Goal: Task Accomplishment & Management: Manage account settings

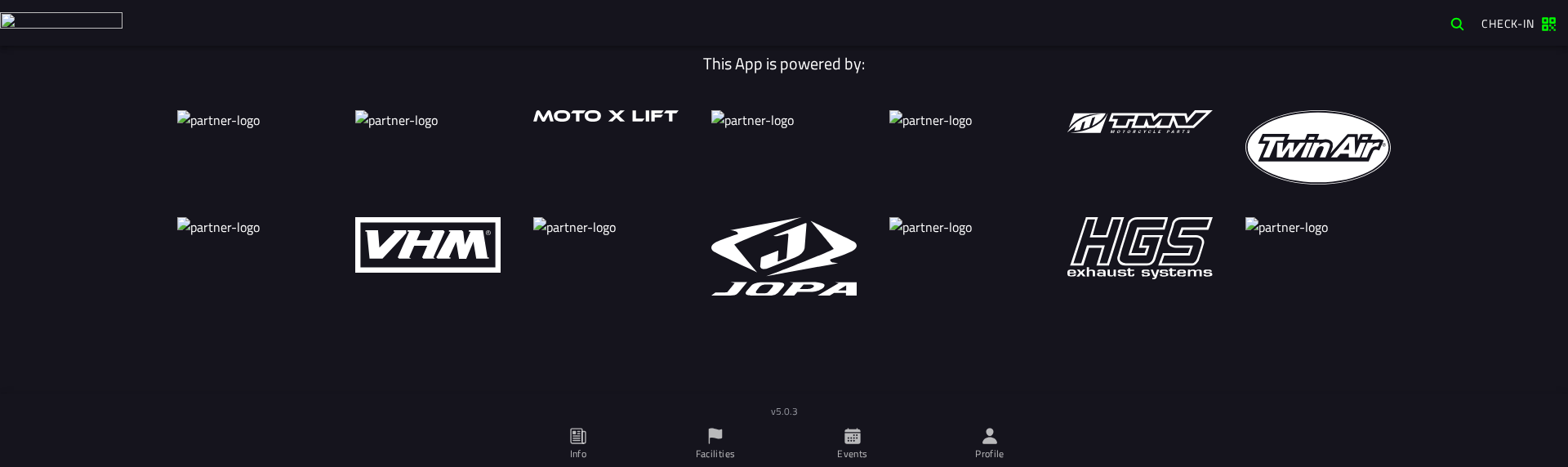
click at [995, 443] on icon at bounding box center [990, 435] width 15 height 16
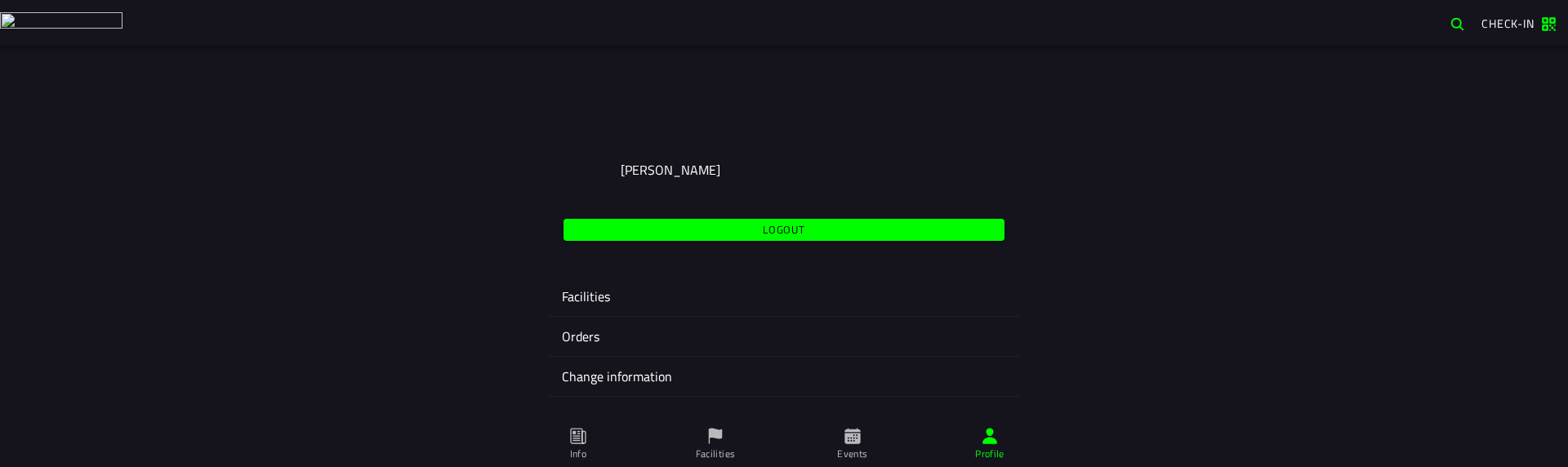
click at [624, 370] on ion-label "Change information" at bounding box center [784, 376] width 444 height 20
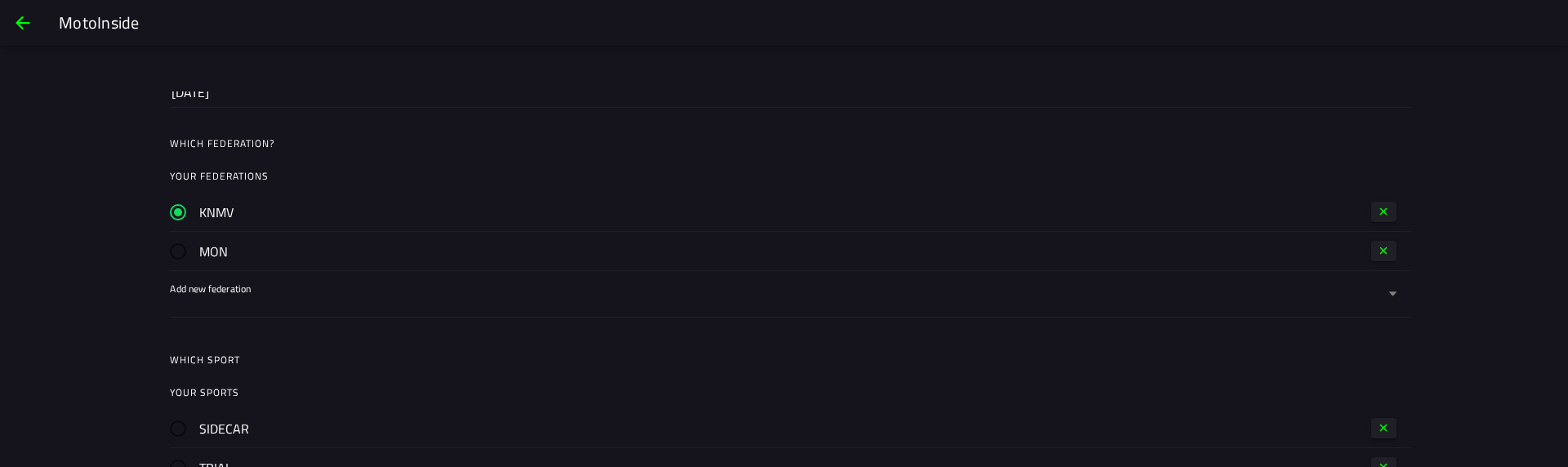
scroll to position [783, 0]
click at [1374, 238] on button "button" at bounding box center [1383, 248] width 26 height 21
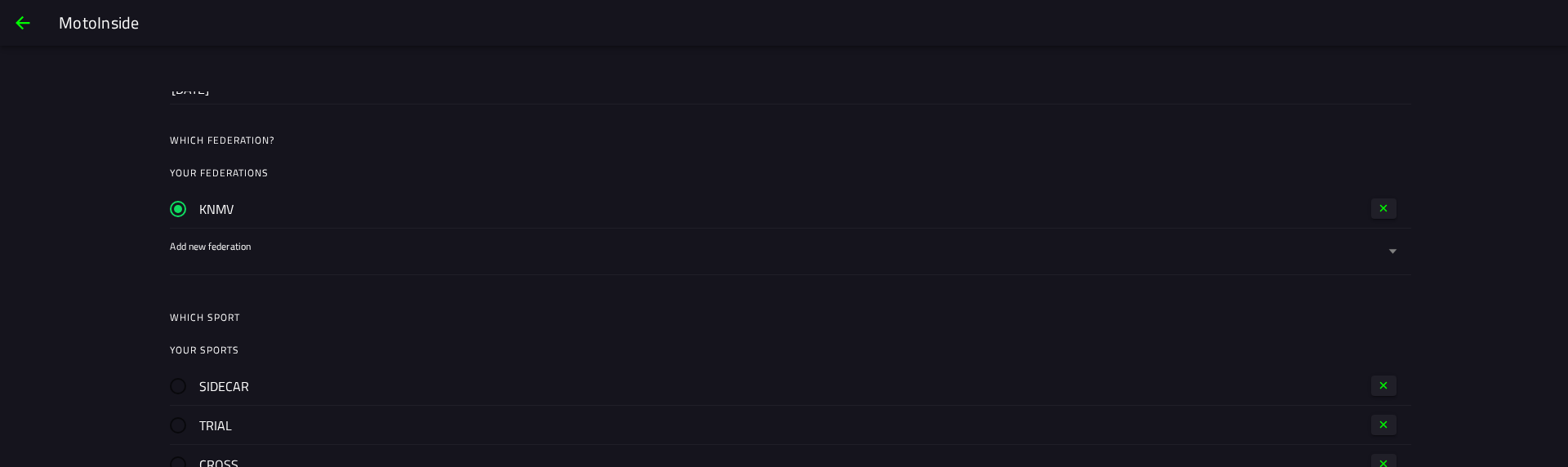
click at [372, 252] on div at bounding box center [777, 262] width 1214 height 26
click at [372, 252] on button "Add new federation" at bounding box center [784, 251] width 1228 height 45
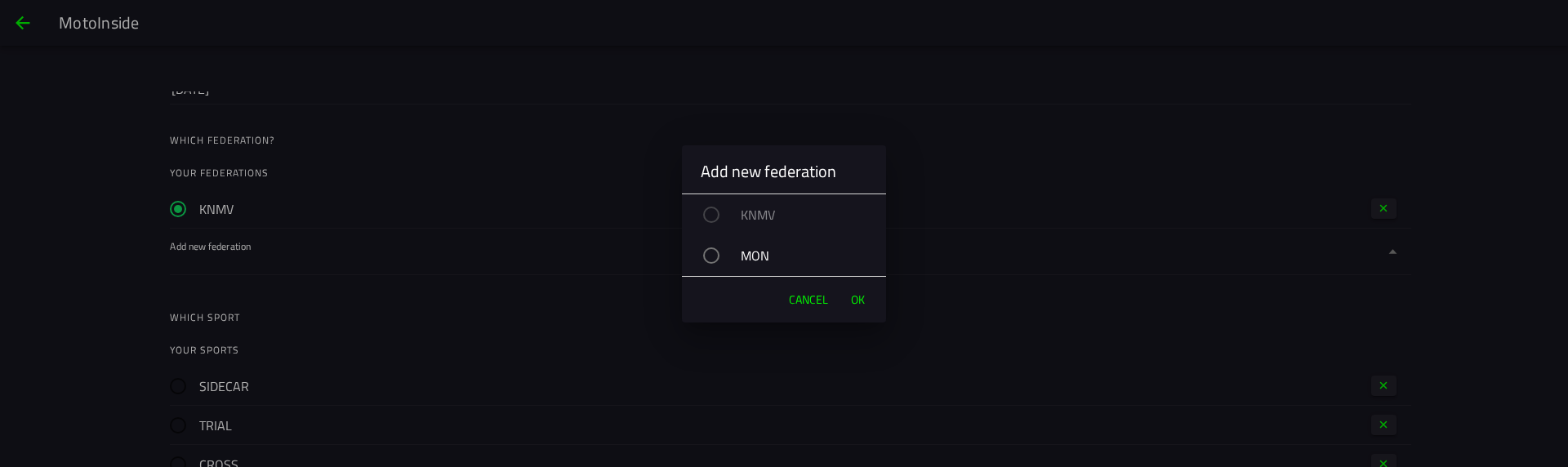
drag, startPoint x: 752, startPoint y: 256, endPoint x: 830, endPoint y: 290, distance: 85.1
click at [752, 256] on div "MON" at bounding box center [791, 255] width 187 height 40
click at [859, 296] on span "OK" at bounding box center [857, 300] width 14 height 17
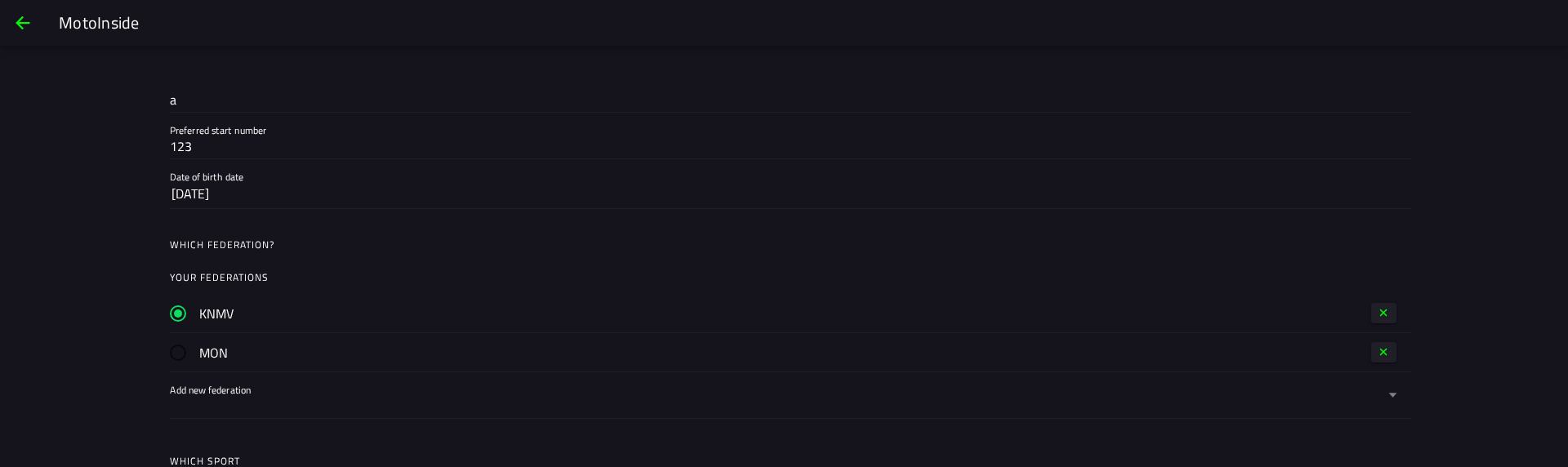
scroll to position [686, 0]
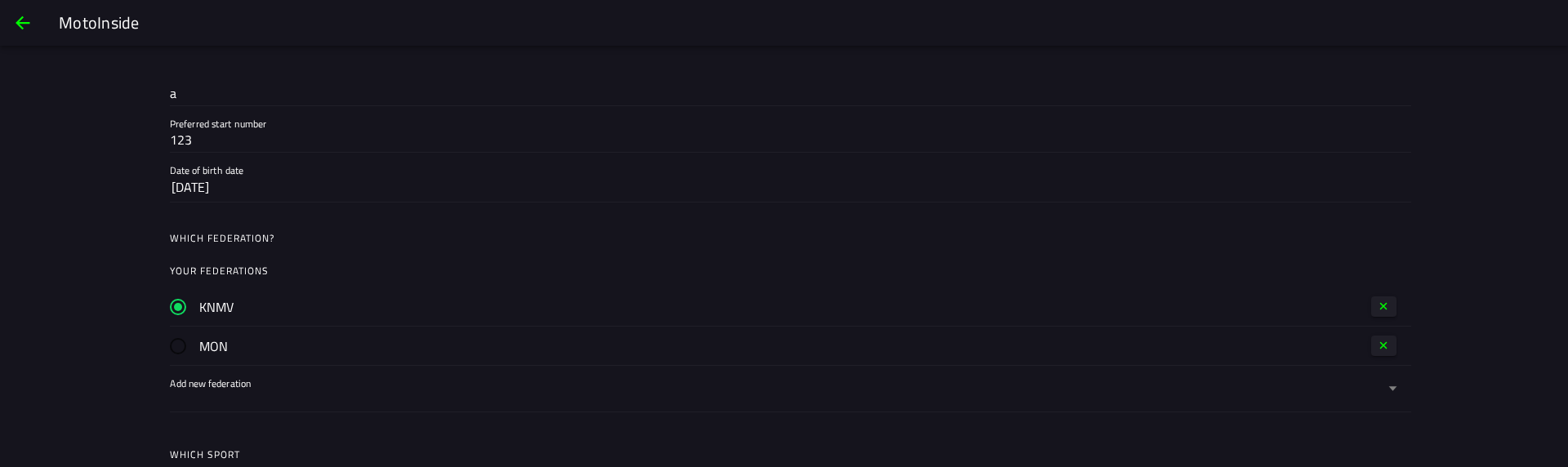
click at [1383, 342] on span "button" at bounding box center [1384, 345] width 13 height 13
click at [432, 342] on label "Add new federation" at bounding box center [784, 349] width 1228 height 45
click at [432, 342] on button "Add new federation" at bounding box center [784, 349] width 1228 height 45
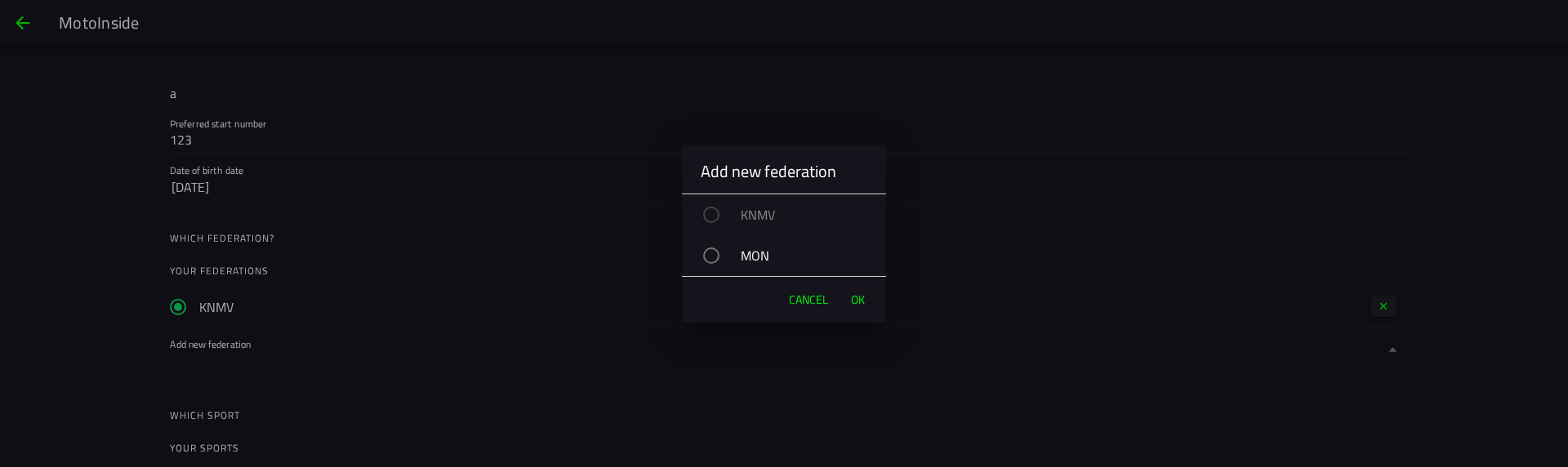
drag, startPoint x: 752, startPoint y: 251, endPoint x: 760, endPoint y: 271, distance: 21.5
click at [752, 252] on div "MON" at bounding box center [791, 255] width 187 height 40
click at [866, 295] on button "OK" at bounding box center [858, 300] width 31 height 33
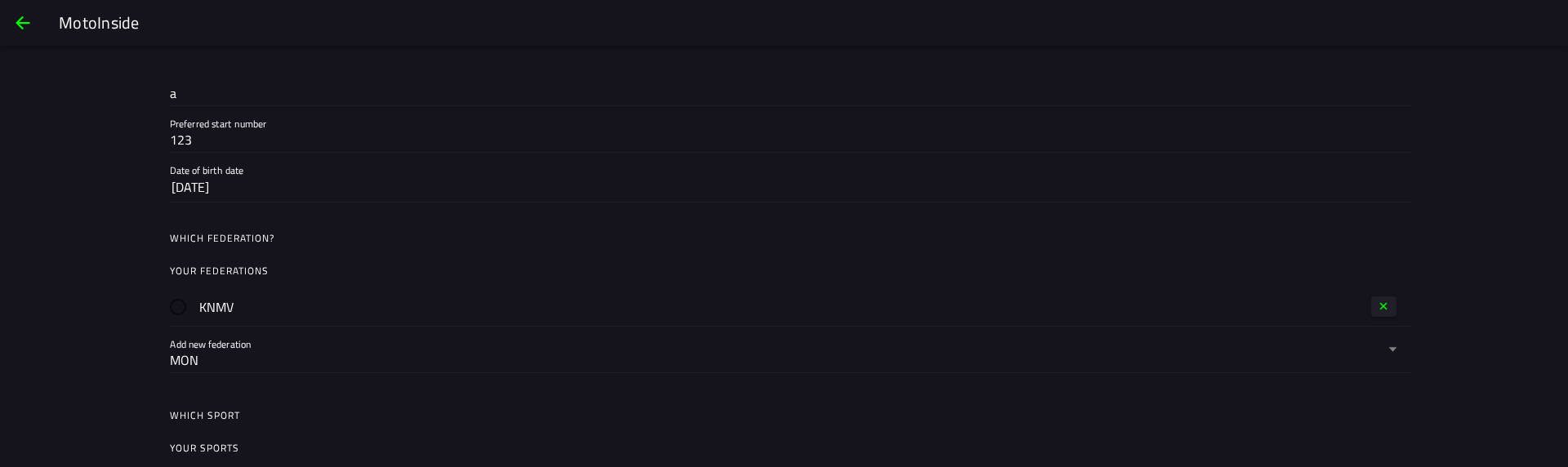
click at [839, 414] on ion-label "Which sport" at bounding box center [790, 415] width 1241 height 15
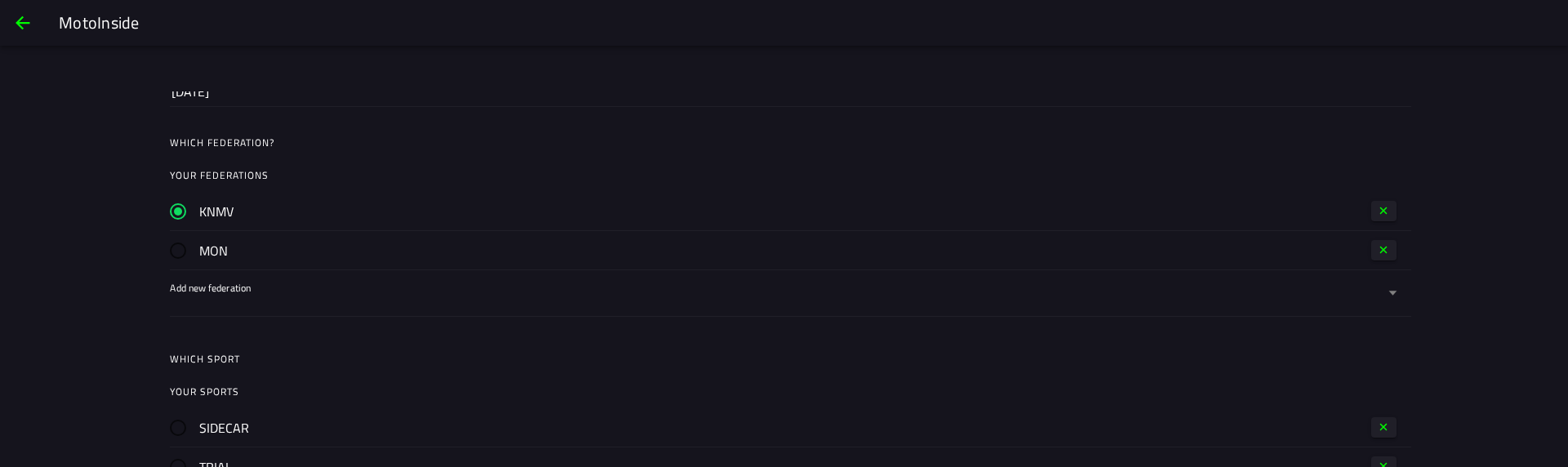
scroll to position [783, 0]
click at [1381, 242] on span "button" at bounding box center [1384, 248] width 13 height 13
click at [433, 245] on label "Add new federation" at bounding box center [784, 251] width 1228 height 45
click at [433, 245] on button "Add new federation" at bounding box center [784, 251] width 1228 height 45
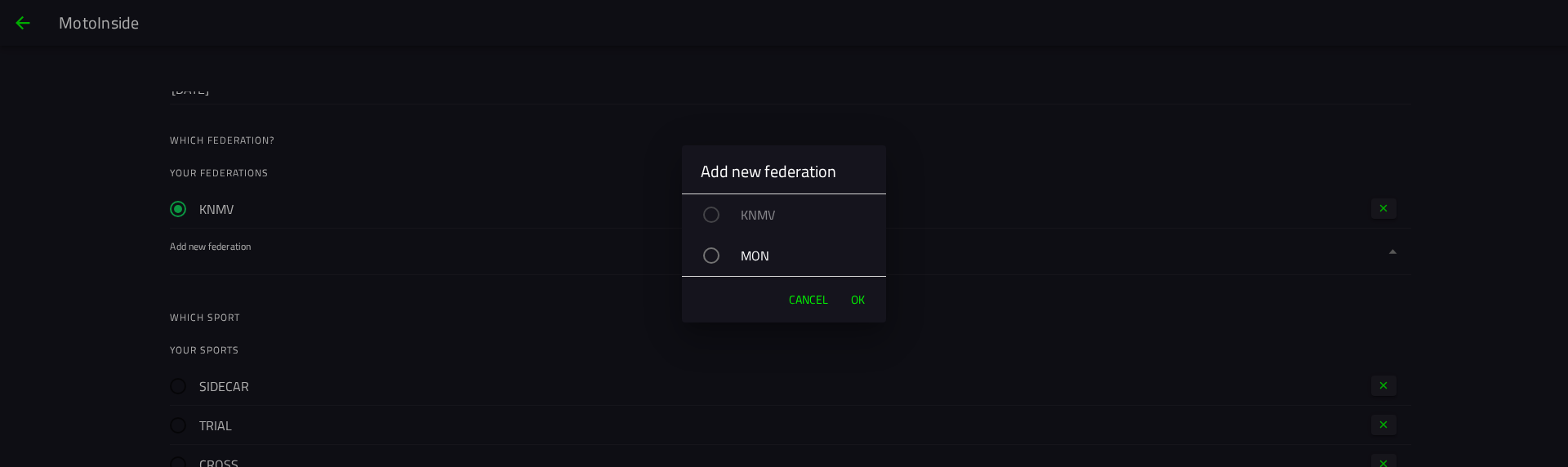
click at [747, 258] on div "MON" at bounding box center [791, 255] width 187 height 40
click at [860, 295] on span "OK" at bounding box center [857, 300] width 14 height 17
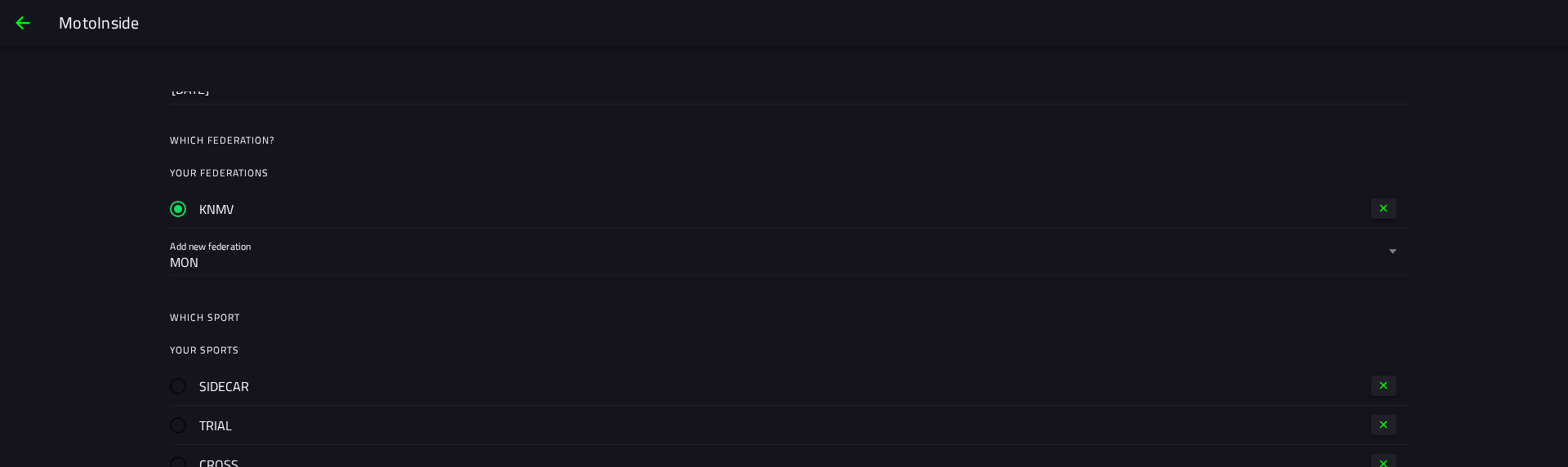
click at [58, 336] on div "Change information Two factor authentication Two factor authentication is curre…" at bounding box center [784, 302] width 1568 height 421
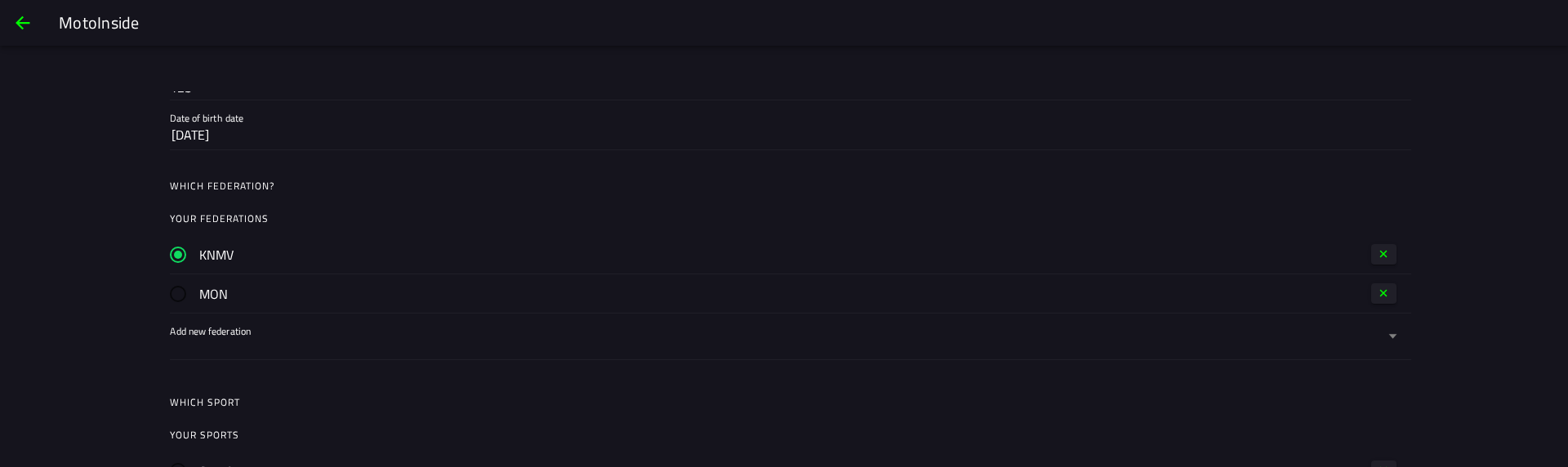
scroll to position [783, 0]
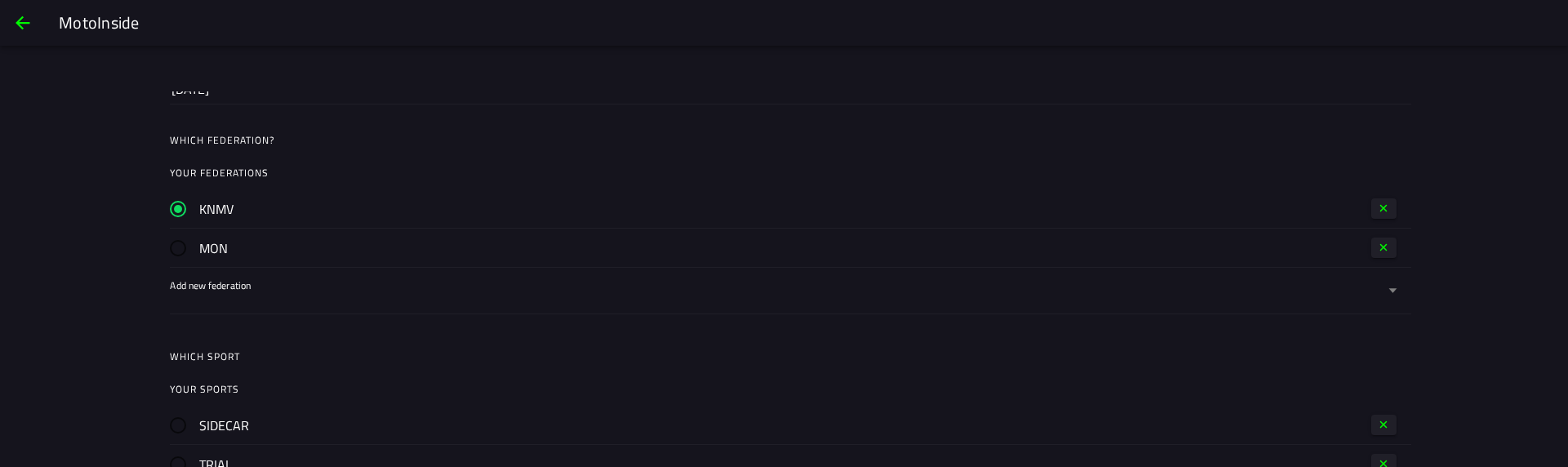
drag, startPoint x: 1380, startPoint y: 244, endPoint x: 1372, endPoint y: 248, distance: 8.9
click at [1380, 245] on span "button" at bounding box center [1384, 248] width 13 height 13
click at [464, 242] on label "Add new federation" at bounding box center [784, 251] width 1228 height 45
click at [464, 242] on button "Add new federation" at bounding box center [784, 251] width 1228 height 45
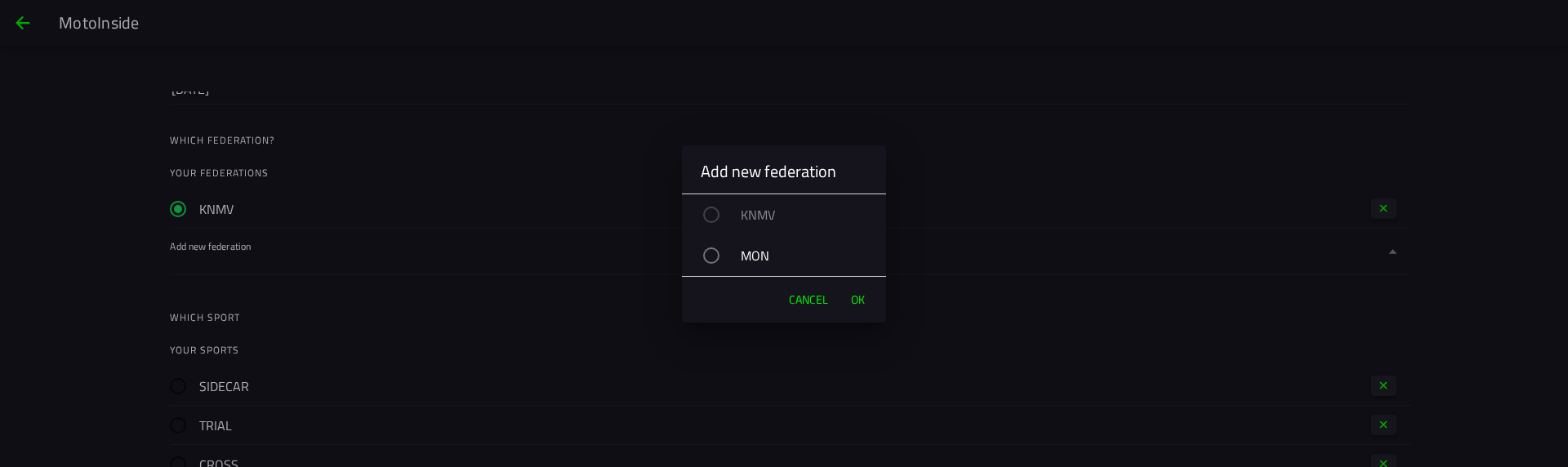
drag, startPoint x: 735, startPoint y: 248, endPoint x: 815, endPoint y: 298, distance: 94.3
click at [735, 248] on div "MON" at bounding box center [791, 255] width 187 height 40
click at [860, 300] on span "OK" at bounding box center [857, 300] width 14 height 17
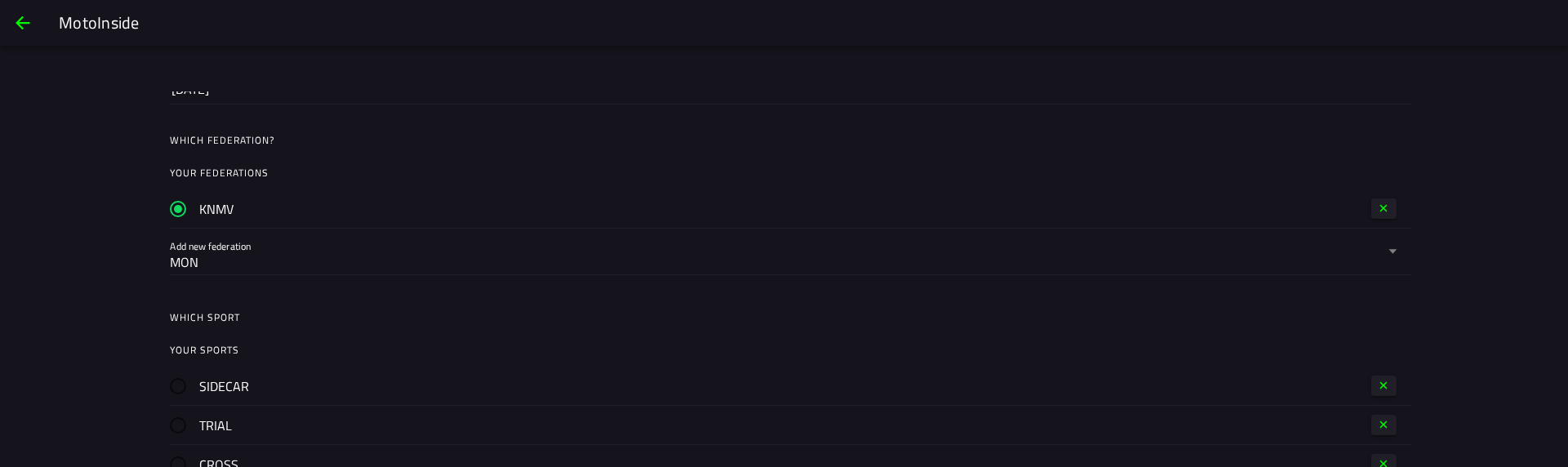
click at [538, 254] on div "MON" at bounding box center [777, 262] width 1214 height 20
click at [538, 254] on button "Add new federation MON" at bounding box center [784, 251] width 1228 height 45
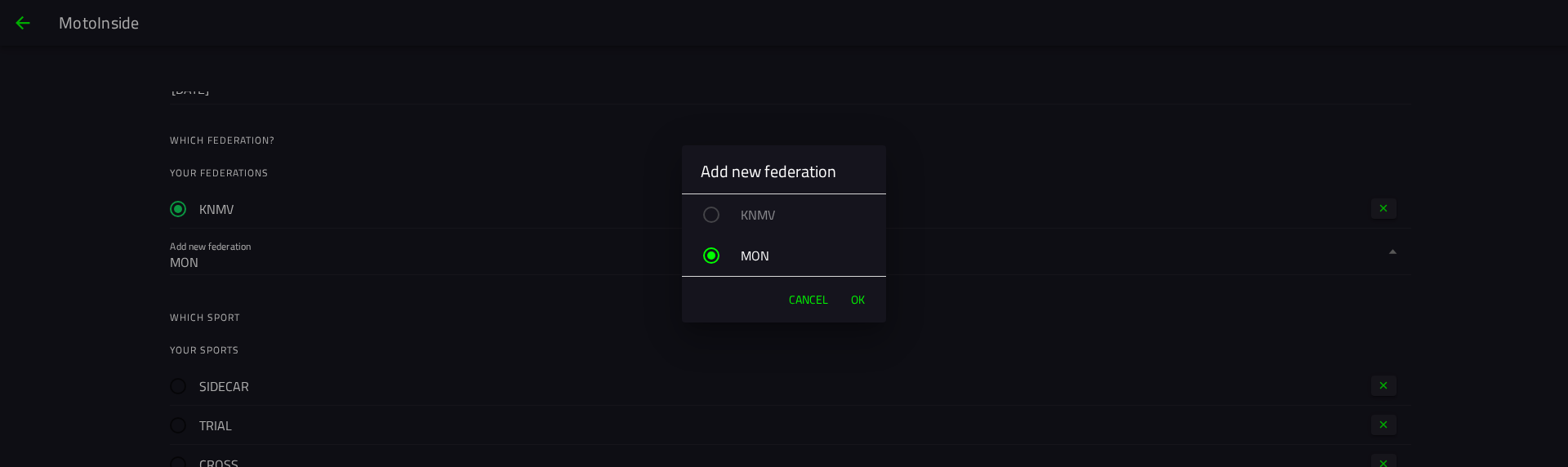
click at [793, 248] on div "MON" at bounding box center [791, 255] width 187 height 40
click at [859, 298] on span "OK" at bounding box center [857, 300] width 14 height 17
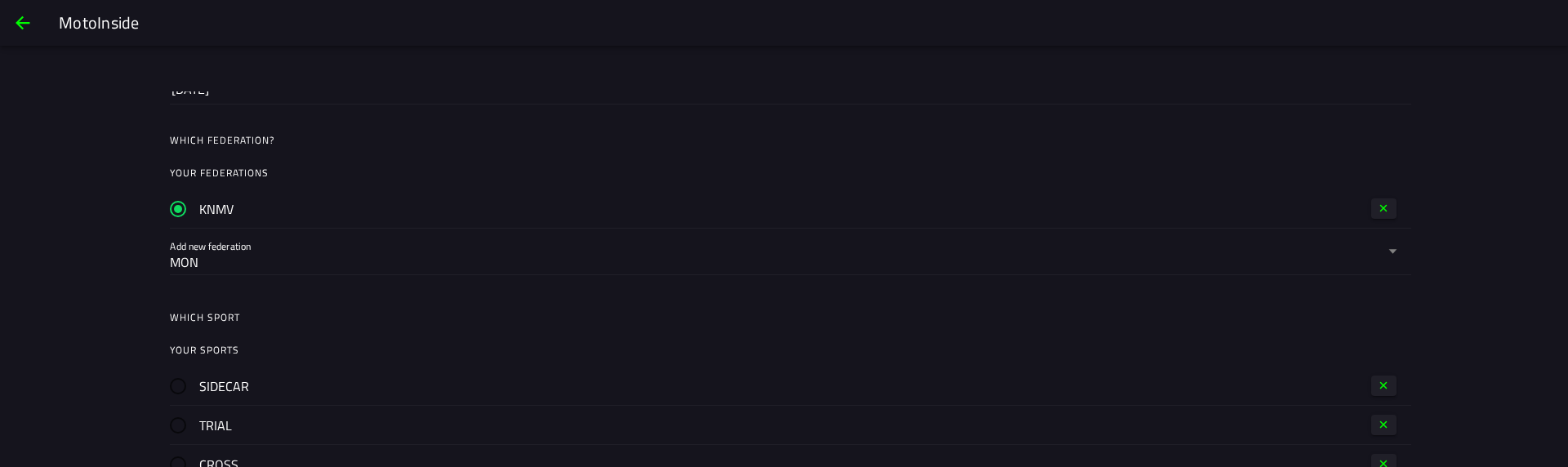
click at [71, 280] on div "Change information Two factor authentication Two factor authentication is curre…" at bounding box center [784, 302] width 1568 height 421
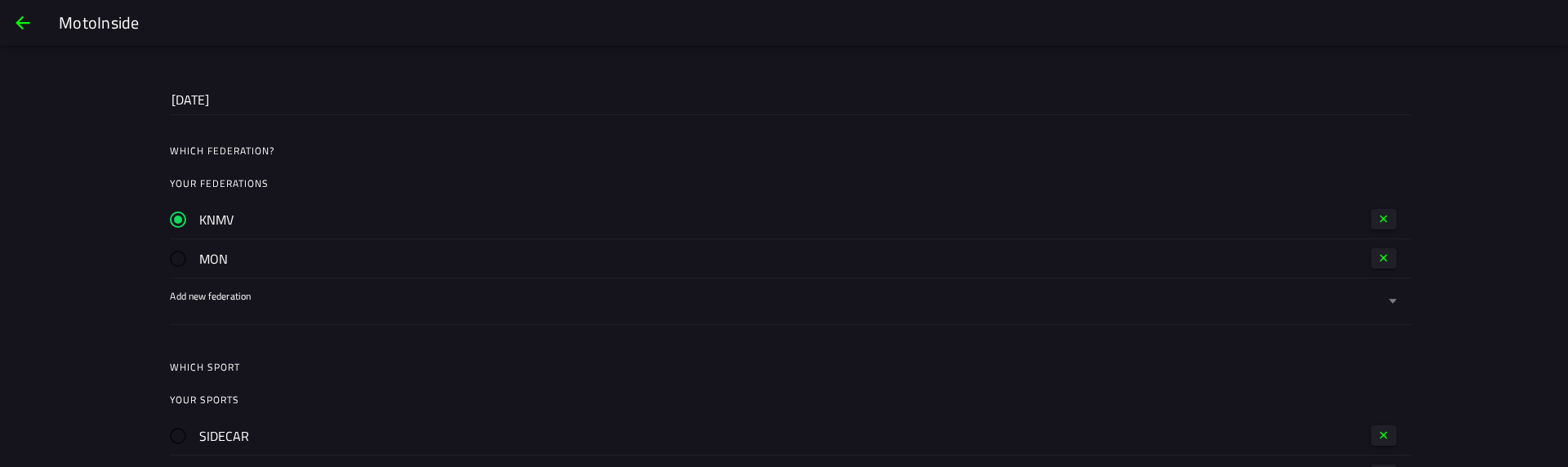
scroll to position [783, 0]
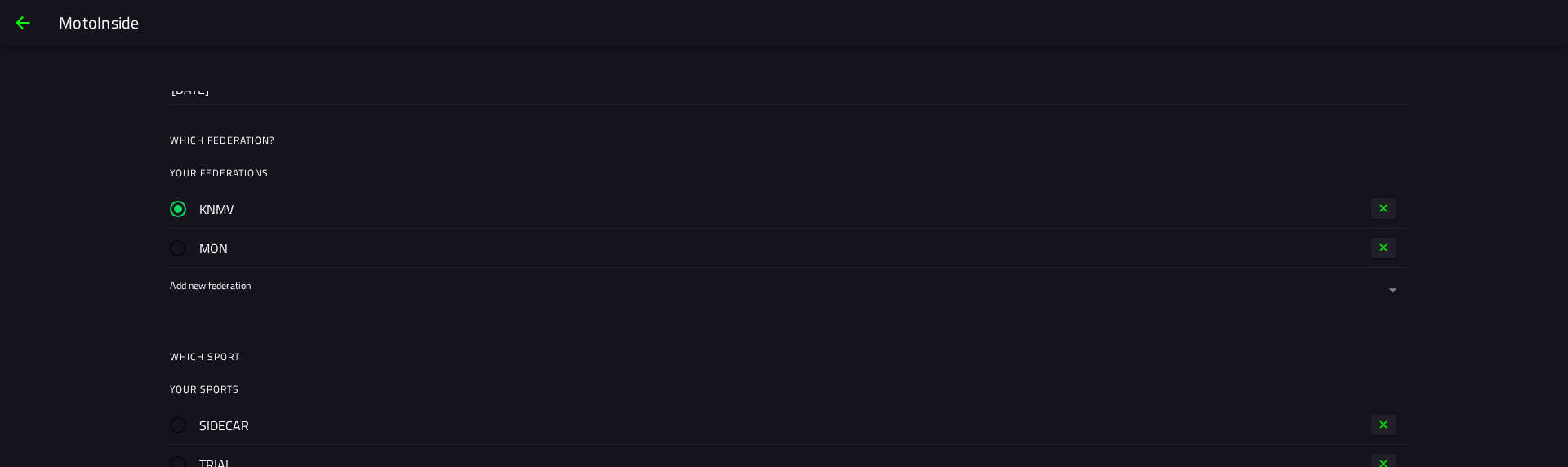
click at [1378, 246] on span "button" at bounding box center [1384, 248] width 13 height 13
click at [306, 247] on label "Add new federation" at bounding box center [784, 251] width 1228 height 45
click at [306, 247] on button "Add new federation" at bounding box center [784, 251] width 1228 height 45
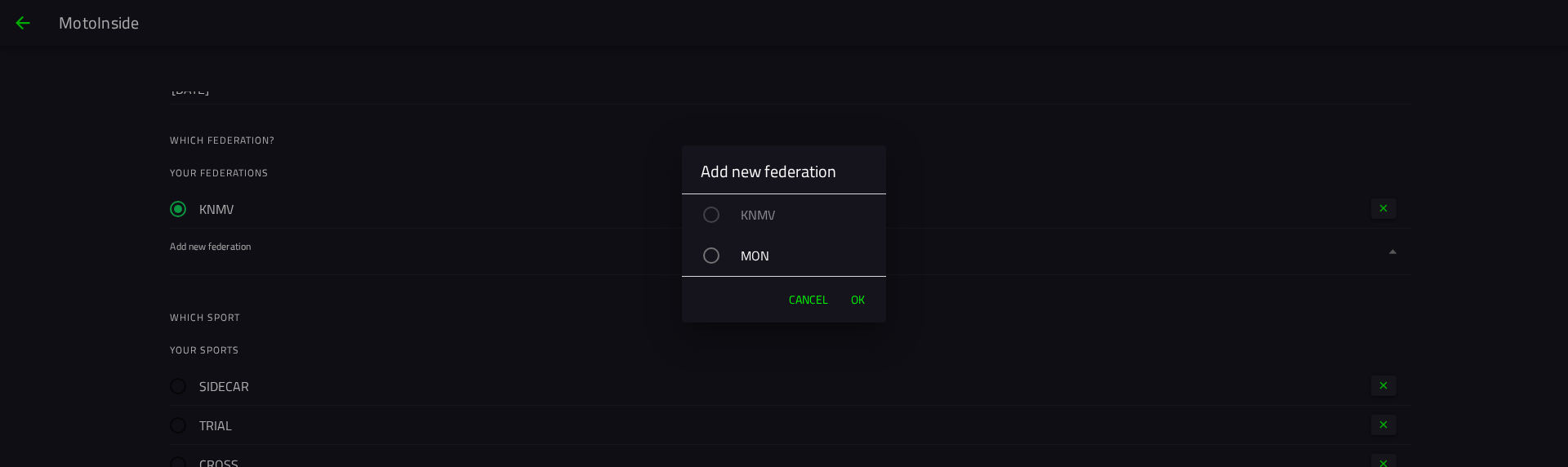
click at [740, 246] on div "MON" at bounding box center [791, 255] width 187 height 40
click at [846, 293] on button "OK" at bounding box center [858, 300] width 31 height 33
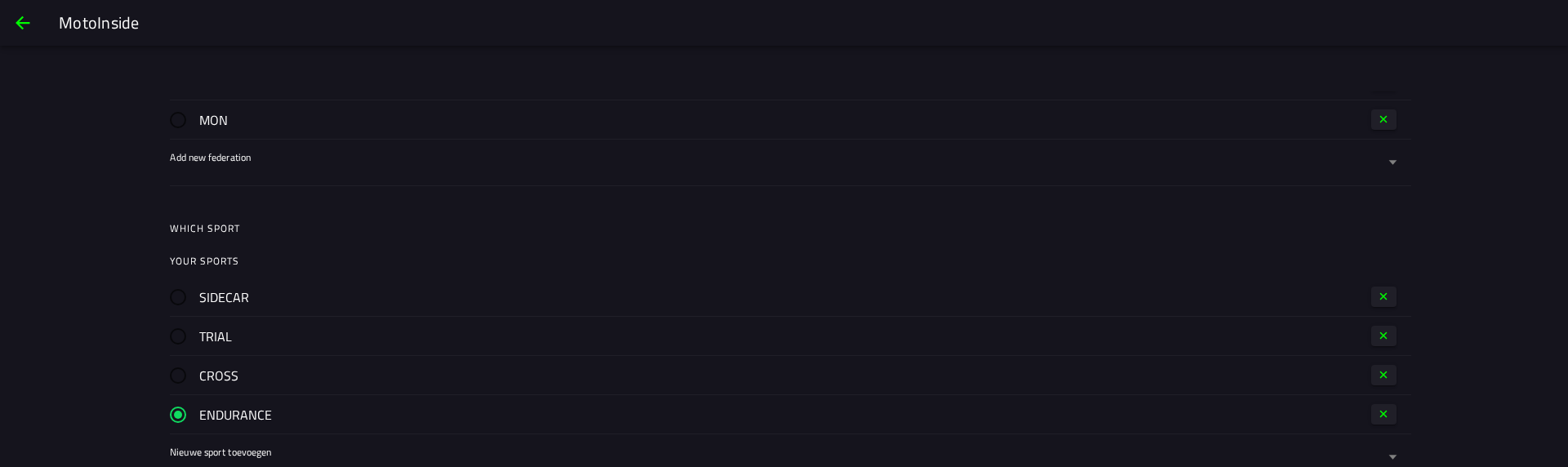
scroll to position [881, 0]
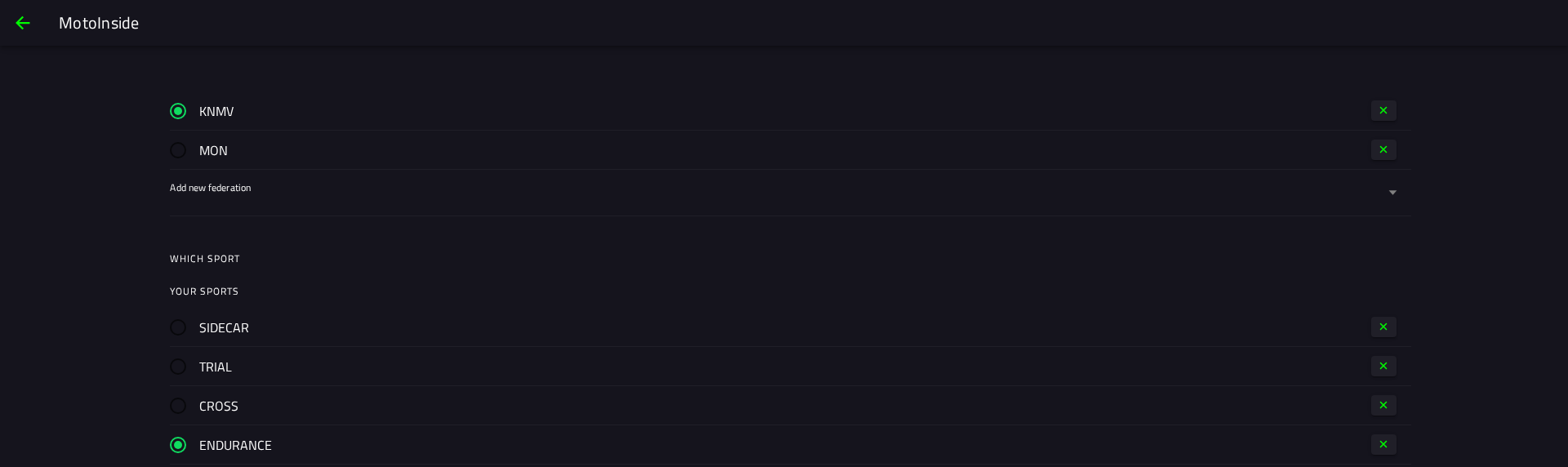
click at [1390, 146] on button "button" at bounding box center [1383, 149] width 26 height 21
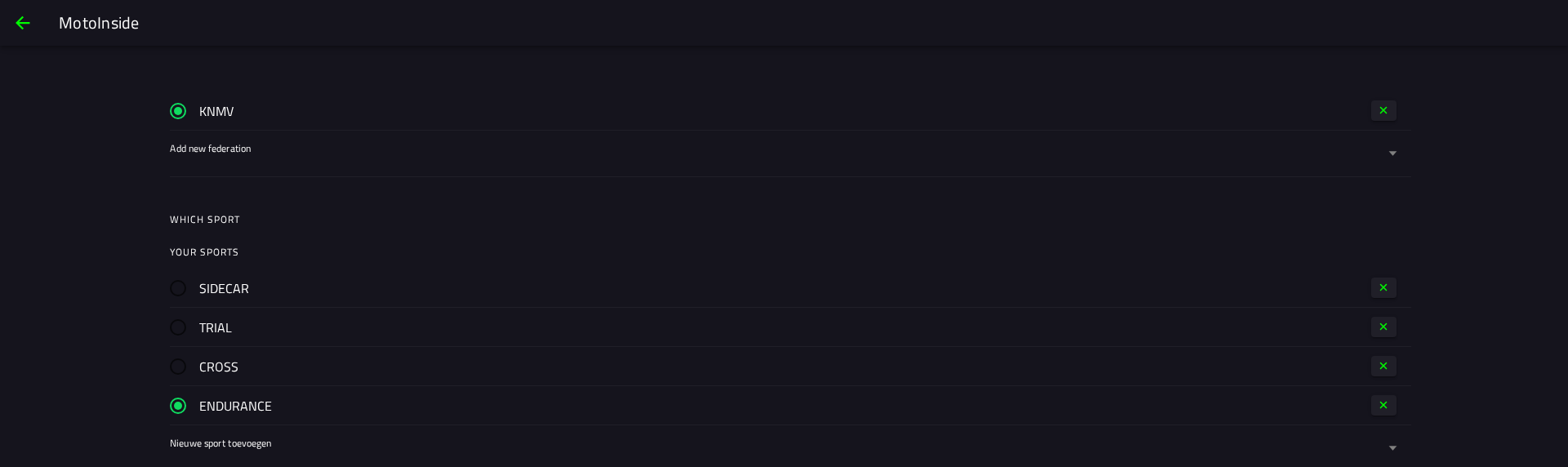
click at [302, 153] on div at bounding box center [777, 163] width 1214 height 26
click at [302, 153] on button "Add new federation" at bounding box center [784, 153] width 1228 height 45
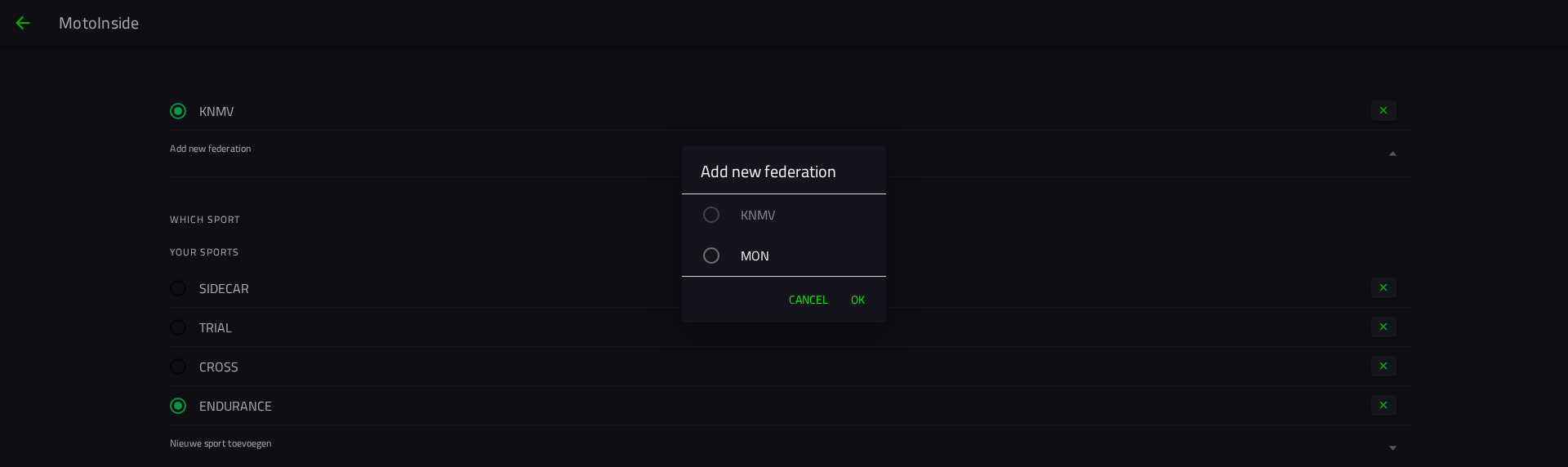
click at [760, 255] on div "MON" at bounding box center [791, 255] width 187 height 40
click at [860, 300] on span "OK" at bounding box center [857, 300] width 14 height 17
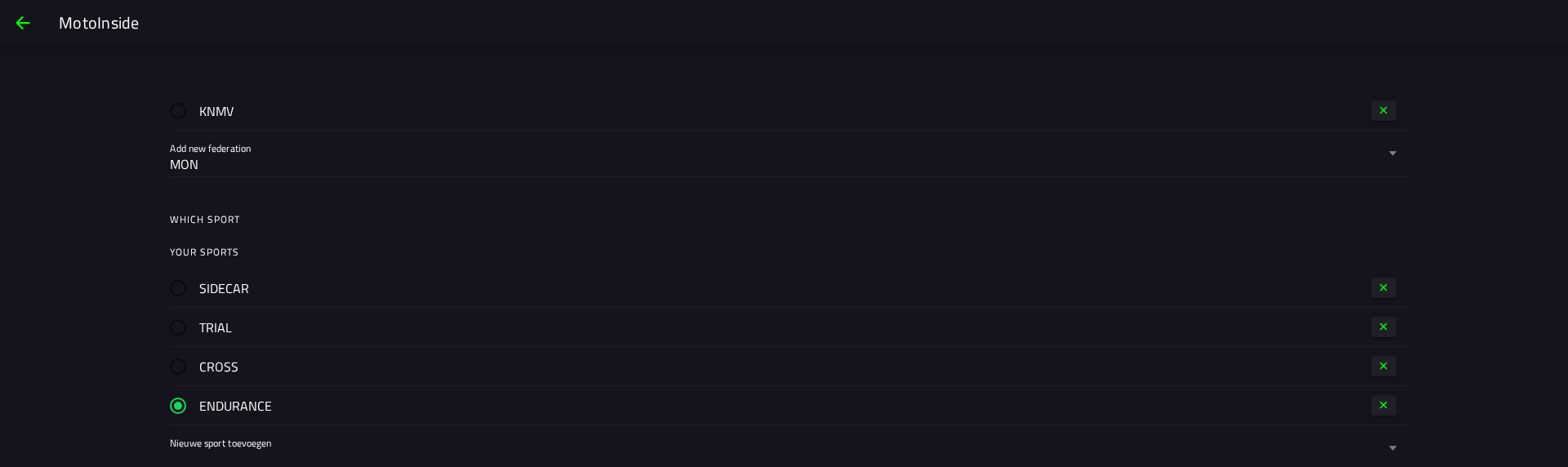
click at [109, 264] on div "Change information Two factor authentication Two factor authentication is curre…" at bounding box center [784, 302] width 1568 height 421
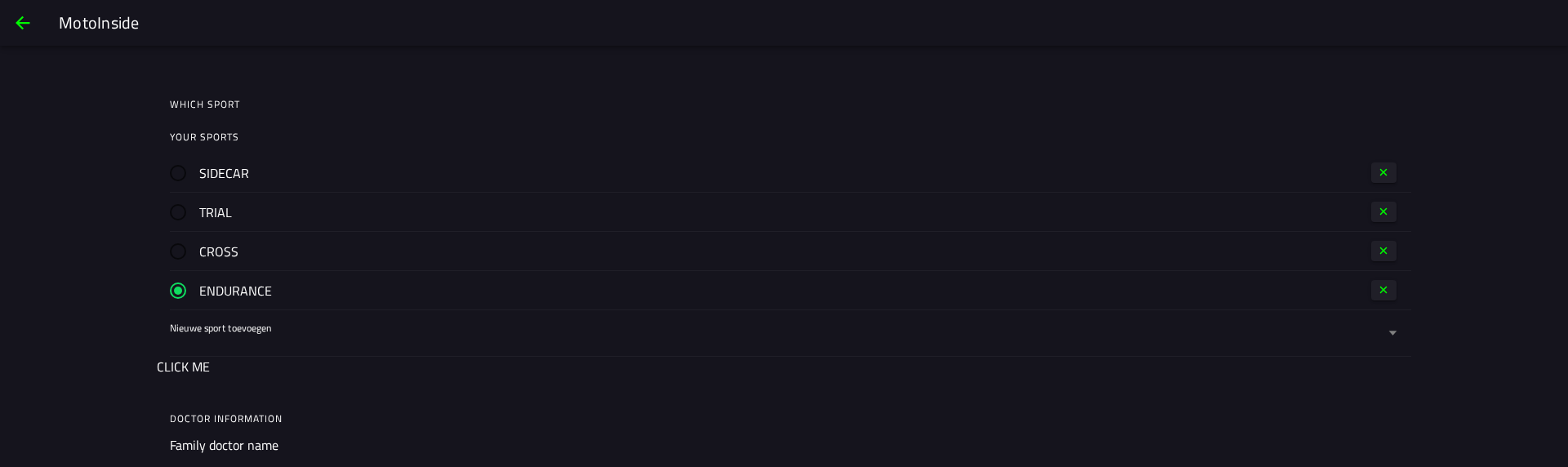
scroll to position [881, 0]
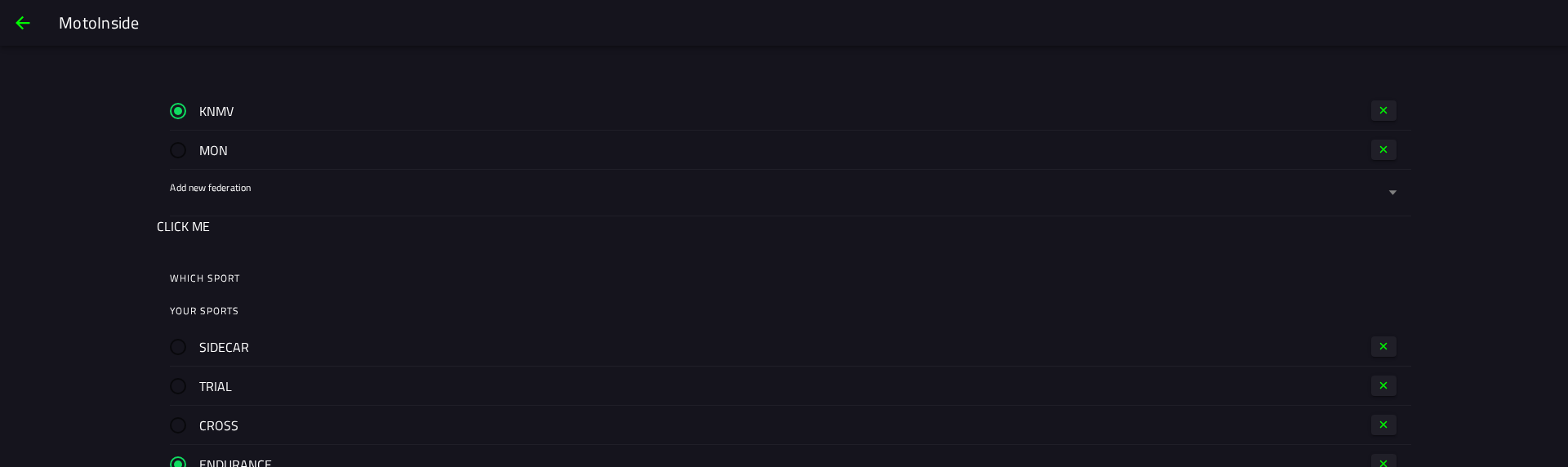
click at [159, 224] on button "CLICK ME" at bounding box center [183, 226] width 53 height 20
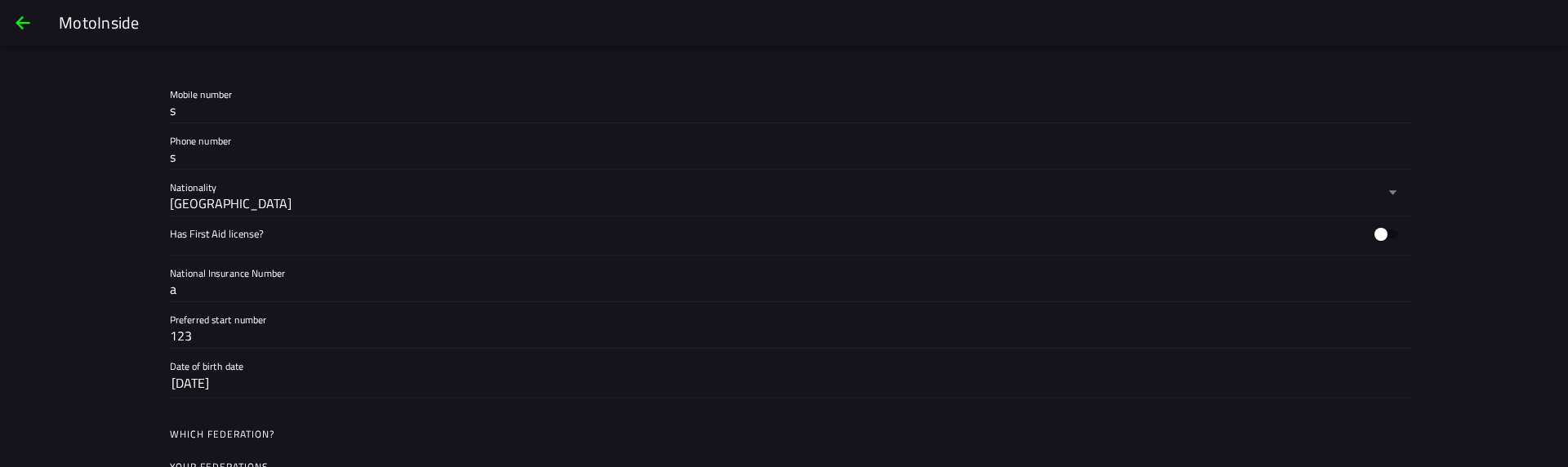
scroll to position [881, 0]
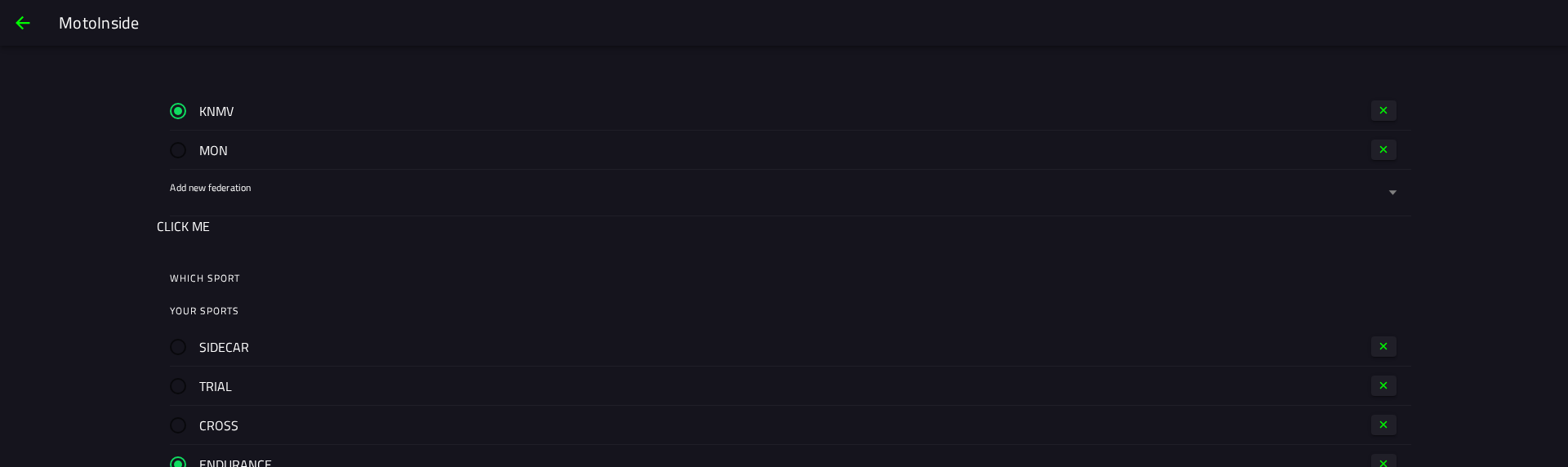
click at [185, 224] on button "CLICK ME" at bounding box center [183, 226] width 53 height 20
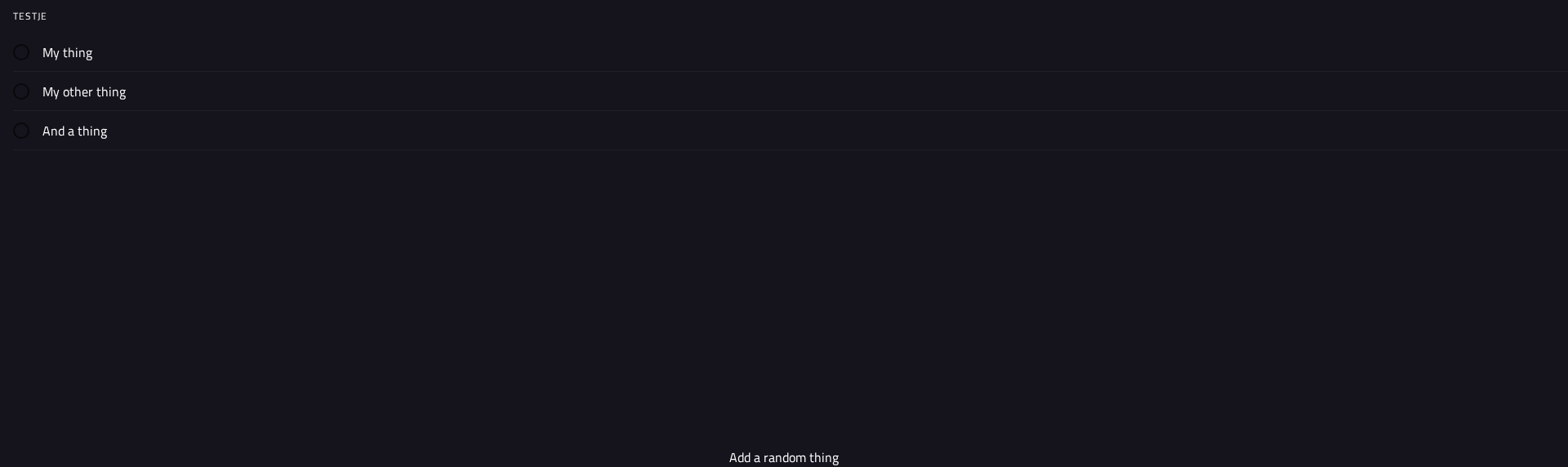
click at [762, 457] on button "Add a random thing" at bounding box center [784, 457] width 1568 height 20
click at [772, 456] on button "Add a random thing" at bounding box center [784, 457] width 1568 height 20
click at [376, 238] on ion-app "TESTJE My thing My other thing And a thing Add a random thing" at bounding box center [784, 234] width 1568 height 467
click at [83, 131] on body at bounding box center [784, 234] width 1568 height 467
click at [805, 454] on button "Add a random thing" at bounding box center [784, 457] width 1568 height 20
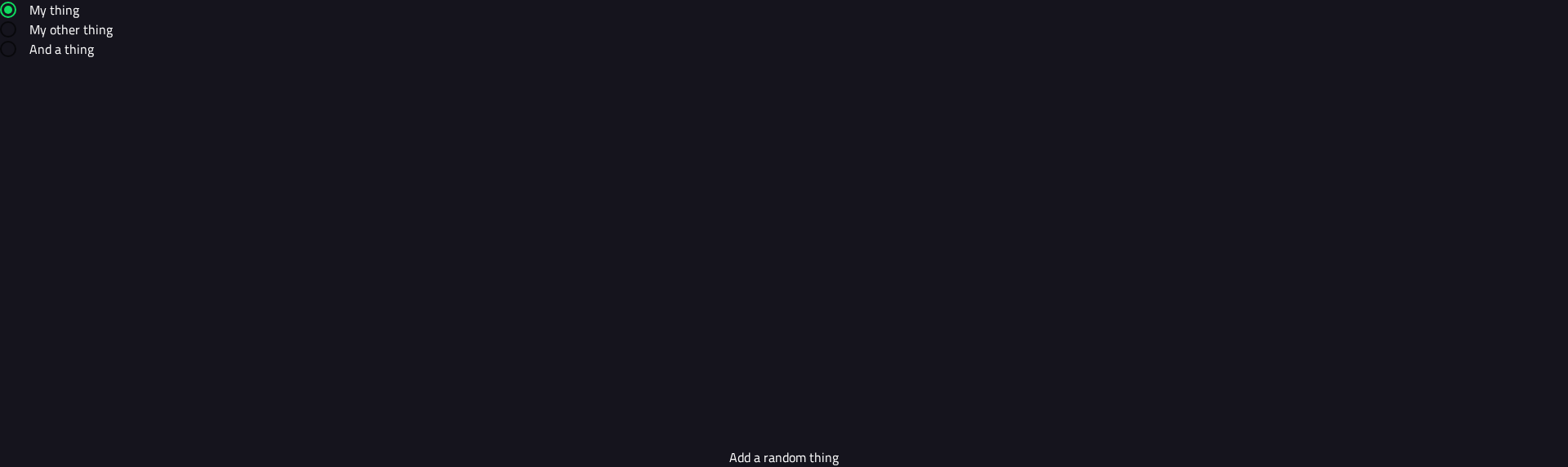
click at [204, 233] on ion-app "My thing My other thing And a thing Add a random thing" at bounding box center [784, 234] width 1568 height 467
click at [782, 456] on button "Add a random thing" at bounding box center [784, 457] width 1568 height 20
click at [332, 204] on ion-app "My thing My other thing And a thing Add a random thing" at bounding box center [784, 234] width 1568 height 467
click at [771, 460] on button "Add a random thing" at bounding box center [784, 457] width 1568 height 20
drag, startPoint x: 720, startPoint y: 240, endPoint x: 729, endPoint y: 228, distance: 15.0
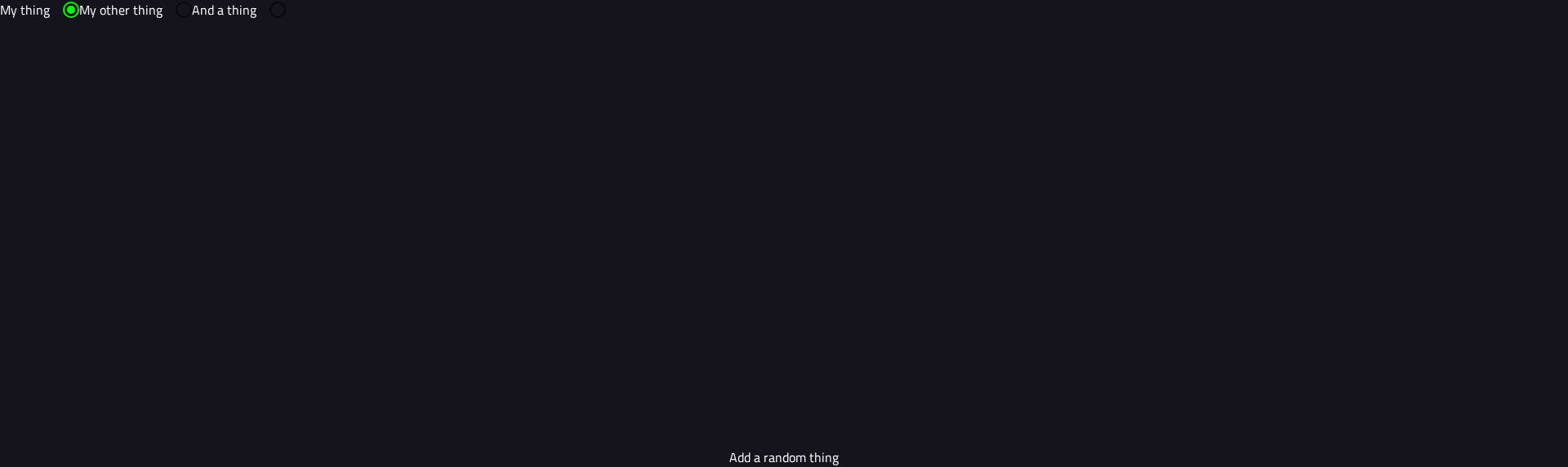
click at [722, 235] on ion-app "My thing My other thing And a thing Add a random thing" at bounding box center [784, 234] width 1568 height 467
click at [812, 456] on button "Add a random thing" at bounding box center [784, 457] width 1568 height 20
click at [211, 137] on ion-app "My thing My other thing And a thing Add a random thing" at bounding box center [784, 234] width 1568 height 467
click at [803, 456] on button "Add a random thing" at bounding box center [784, 457] width 1568 height 20
